Goal: Information Seeking & Learning: Learn about a topic

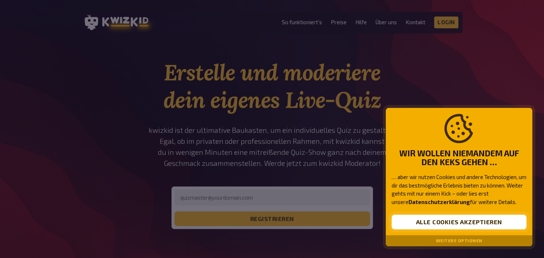
click at [476, 221] on button "Alle Cookies akzeptieren" at bounding box center [459, 221] width 135 height 15
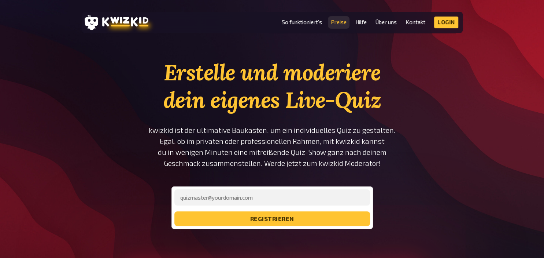
click at [335, 21] on link "Preise" at bounding box center [339, 22] width 16 height 6
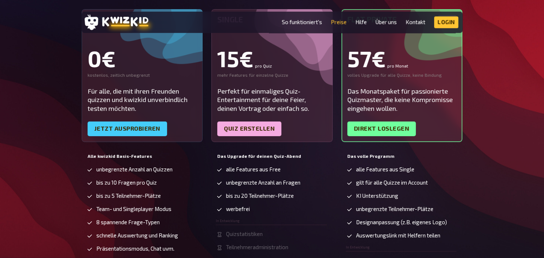
scroll to position [155, 0]
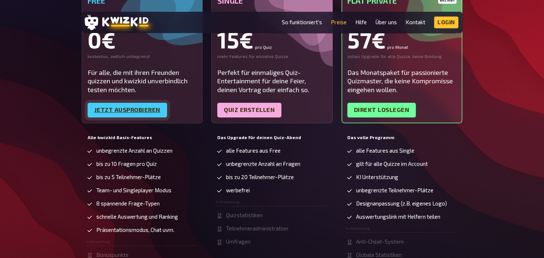
click at [136, 111] on link "Jetzt ausprobieren" at bounding box center [128, 110] width 80 height 15
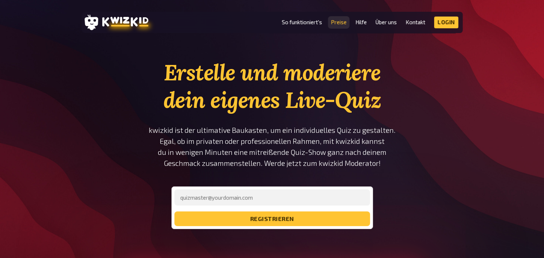
click at [334, 25] on link "Preise" at bounding box center [339, 22] width 16 height 6
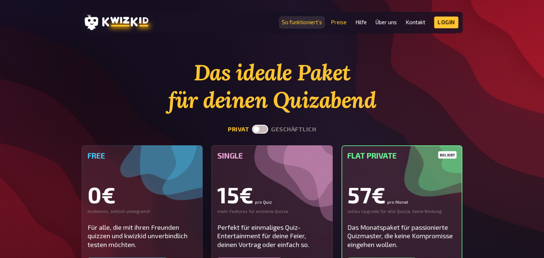
click at [311, 23] on link "So funktioniert's" at bounding box center [302, 22] width 40 height 6
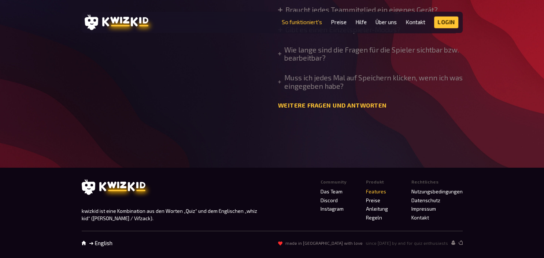
scroll to position [2649, 0]
click at [370, 201] on link "Preise" at bounding box center [373, 200] width 14 height 6
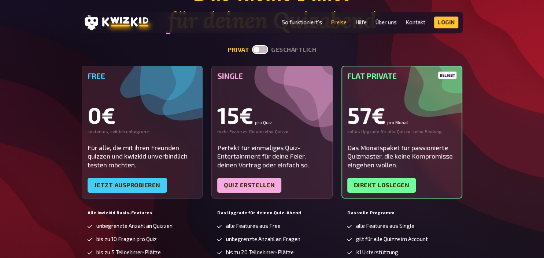
scroll to position [116, 0]
